Goal: Use online tool/utility: Utilize a website feature to perform a specific function

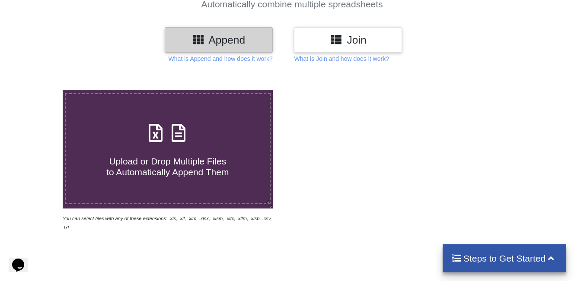
click at [200, 170] on span "Upload or Drop Multiple Files to Automatically Append Them" at bounding box center [167, 167] width 122 height 21
click at [39, 90] on input "Upload or Drop Multiple Files to Automatically Append Them" at bounding box center [39, 90] width 0 height 0
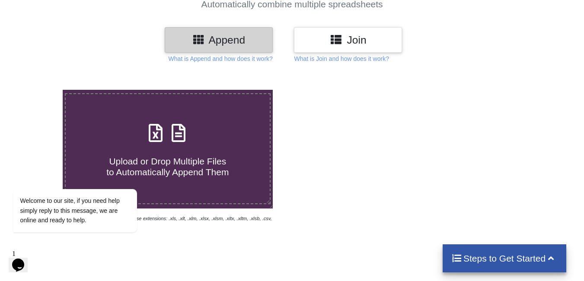
type input "C:\fakepath\1.xlsx"
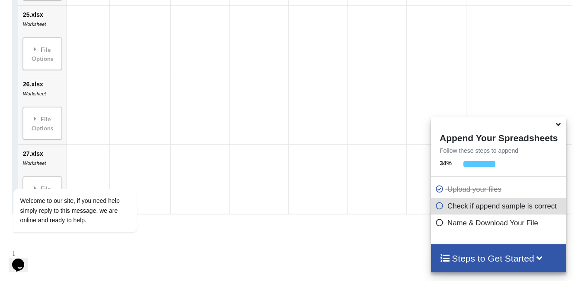
scroll to position [2296, 0]
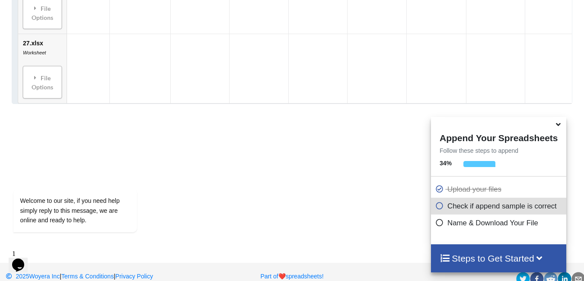
drag, startPoint x: 502, startPoint y: 262, endPoint x: 508, endPoint y: 265, distance: 7.4
click at [502, 262] on h4 "Steps to Get Started" at bounding box center [499, 258] width 118 height 11
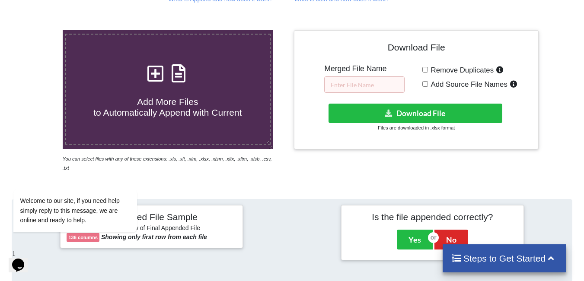
scroll to position [134, 0]
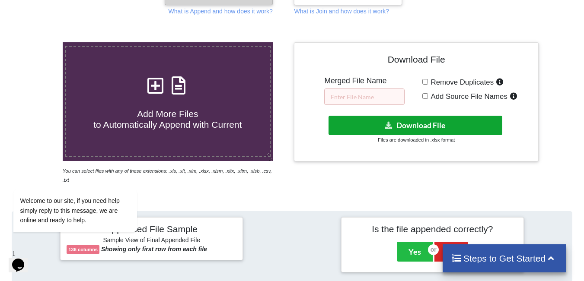
click at [425, 131] on button "Download File" at bounding box center [416, 125] width 174 height 19
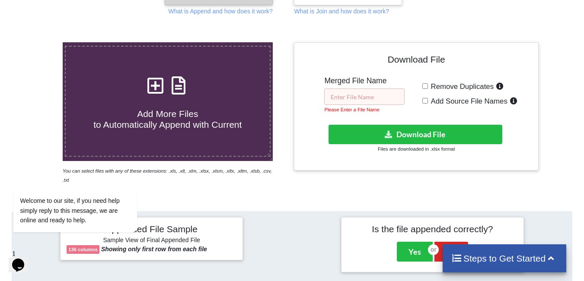
click at [366, 98] on input "text" at bounding box center [364, 97] width 80 height 16
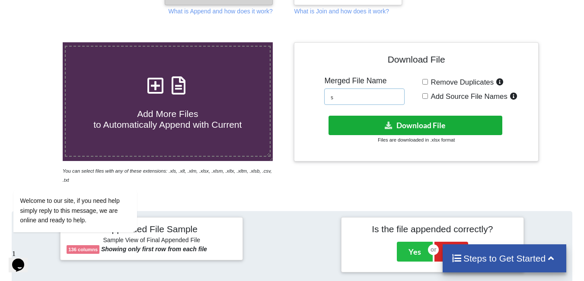
type input "s"
click at [408, 127] on button "Download File" at bounding box center [416, 125] width 174 height 19
